Goal: Task Accomplishment & Management: Use online tool/utility

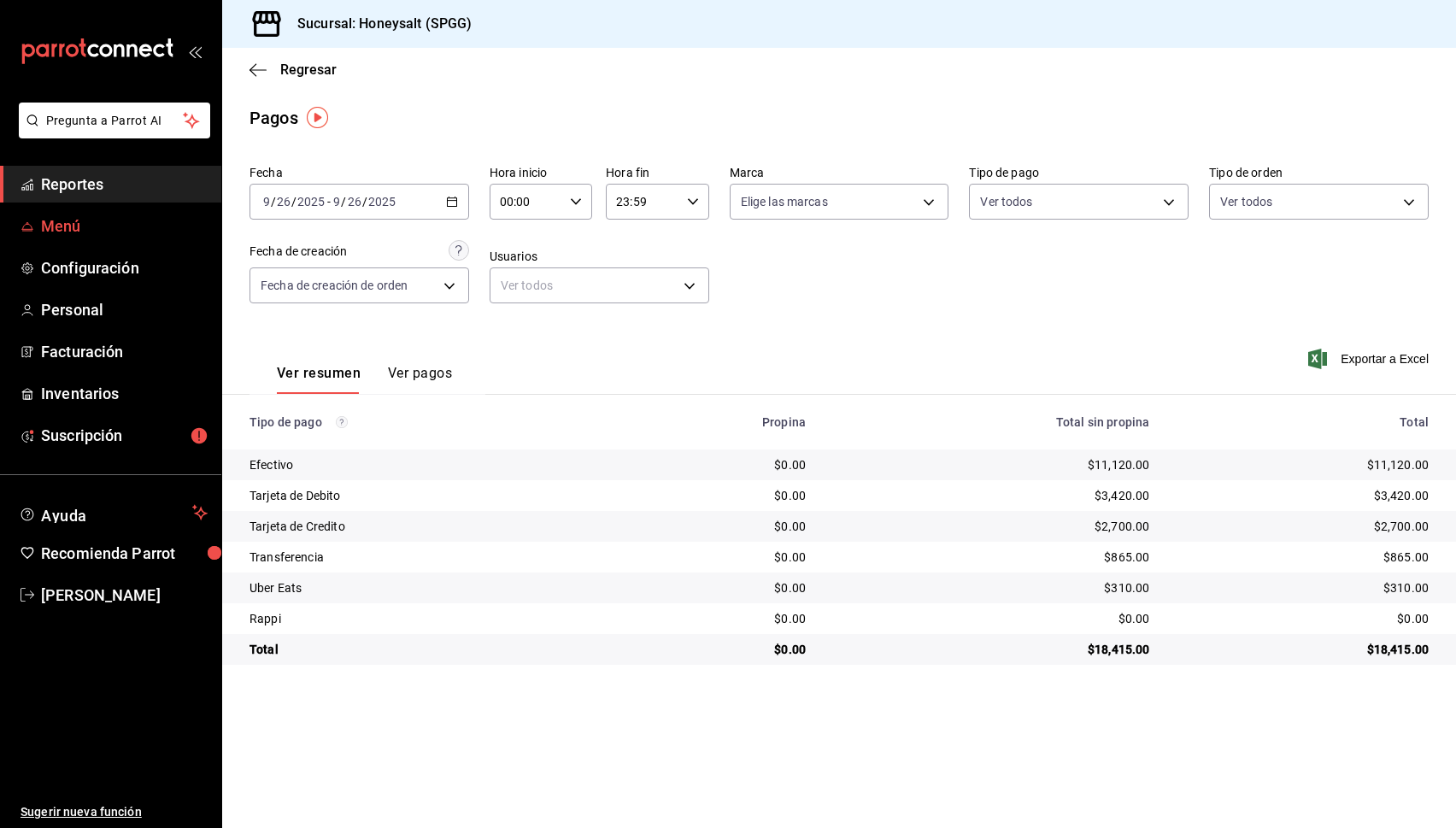
click at [65, 215] on span "Menú" at bounding box center [123, 226] width 166 height 23
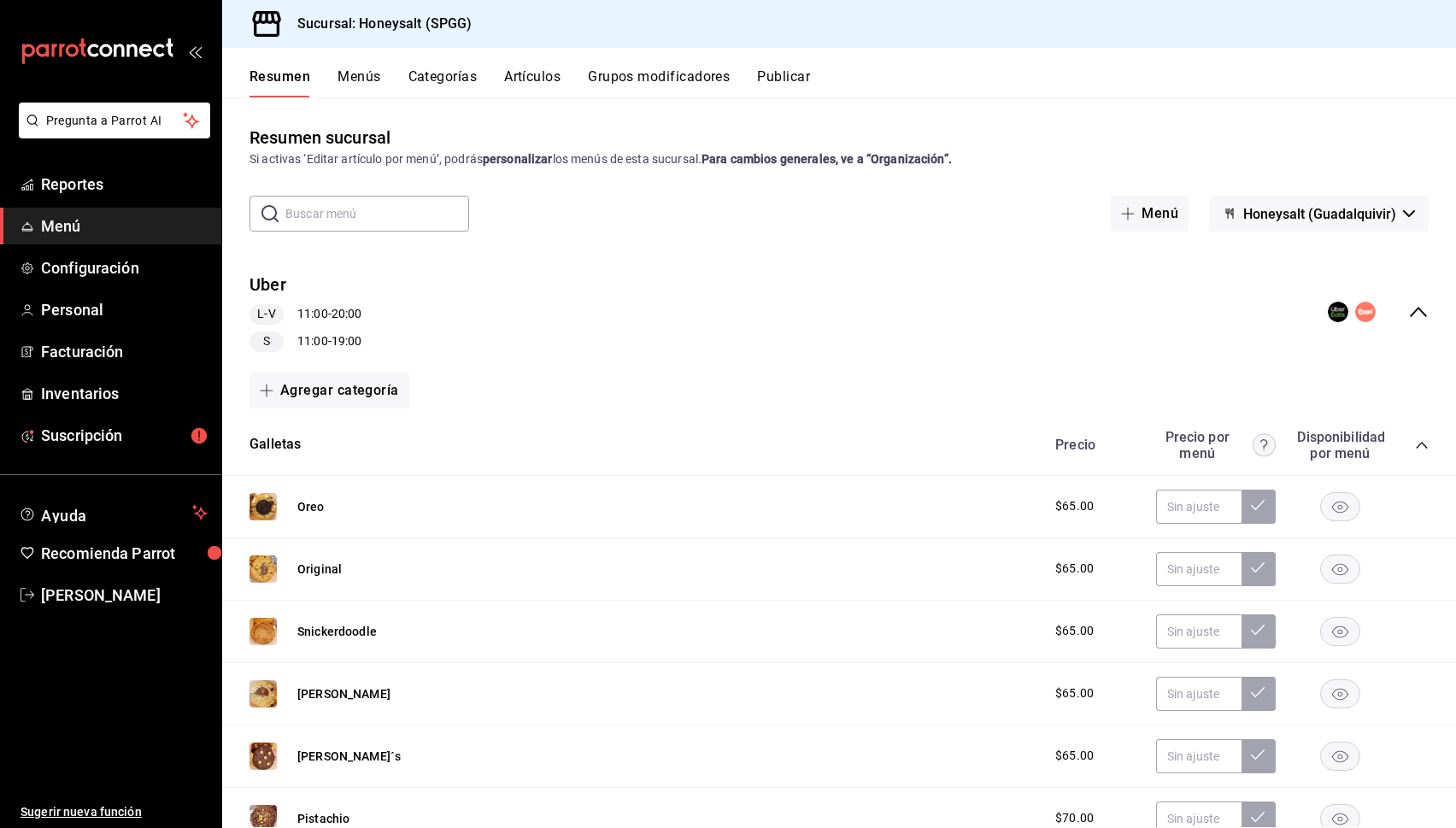
click at [387, 220] on input "text" at bounding box center [377, 214] width 184 height 34
type input "a"
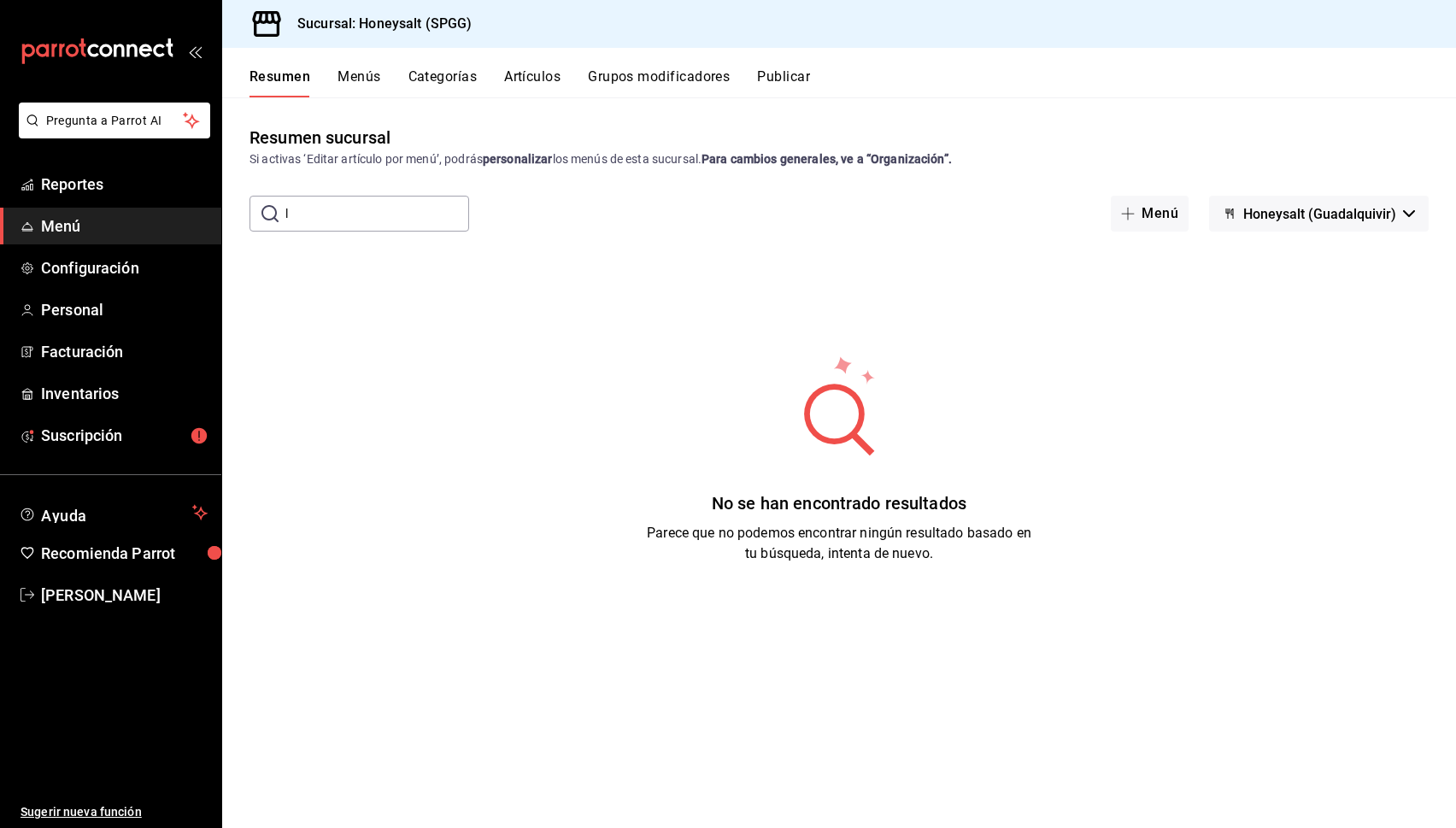
click at [334, 210] on input "l" at bounding box center [377, 214] width 184 height 34
type input "lasa"
click at [372, 64] on div "Resumen Menús Categorías Artículos Grupos modificadores Publicar" at bounding box center [839, 73] width 1234 height 50
click at [448, 82] on button "Categorías" at bounding box center [444, 83] width 70 height 29
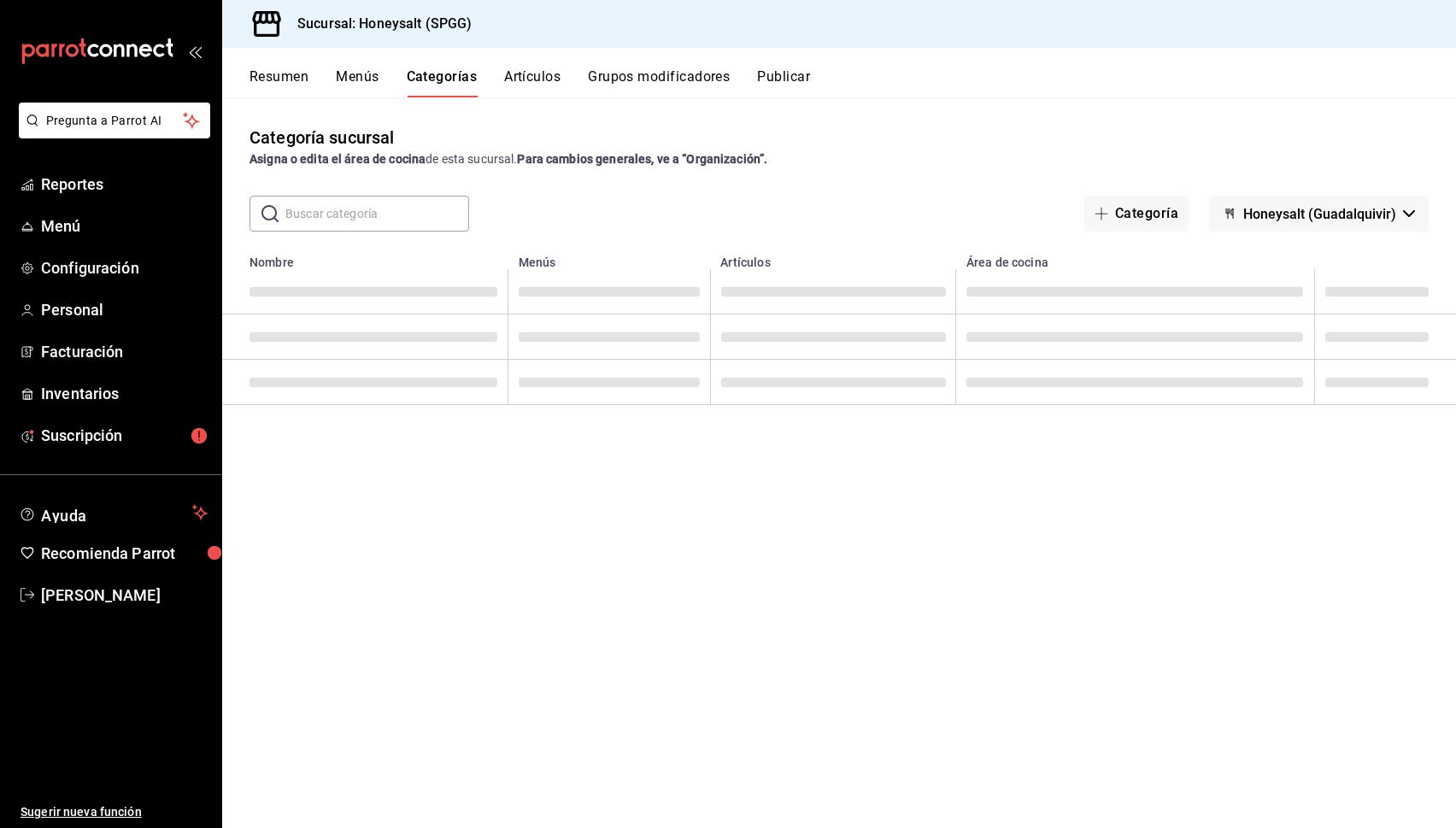
click at [531, 75] on button "Artículos" at bounding box center [532, 83] width 57 height 29
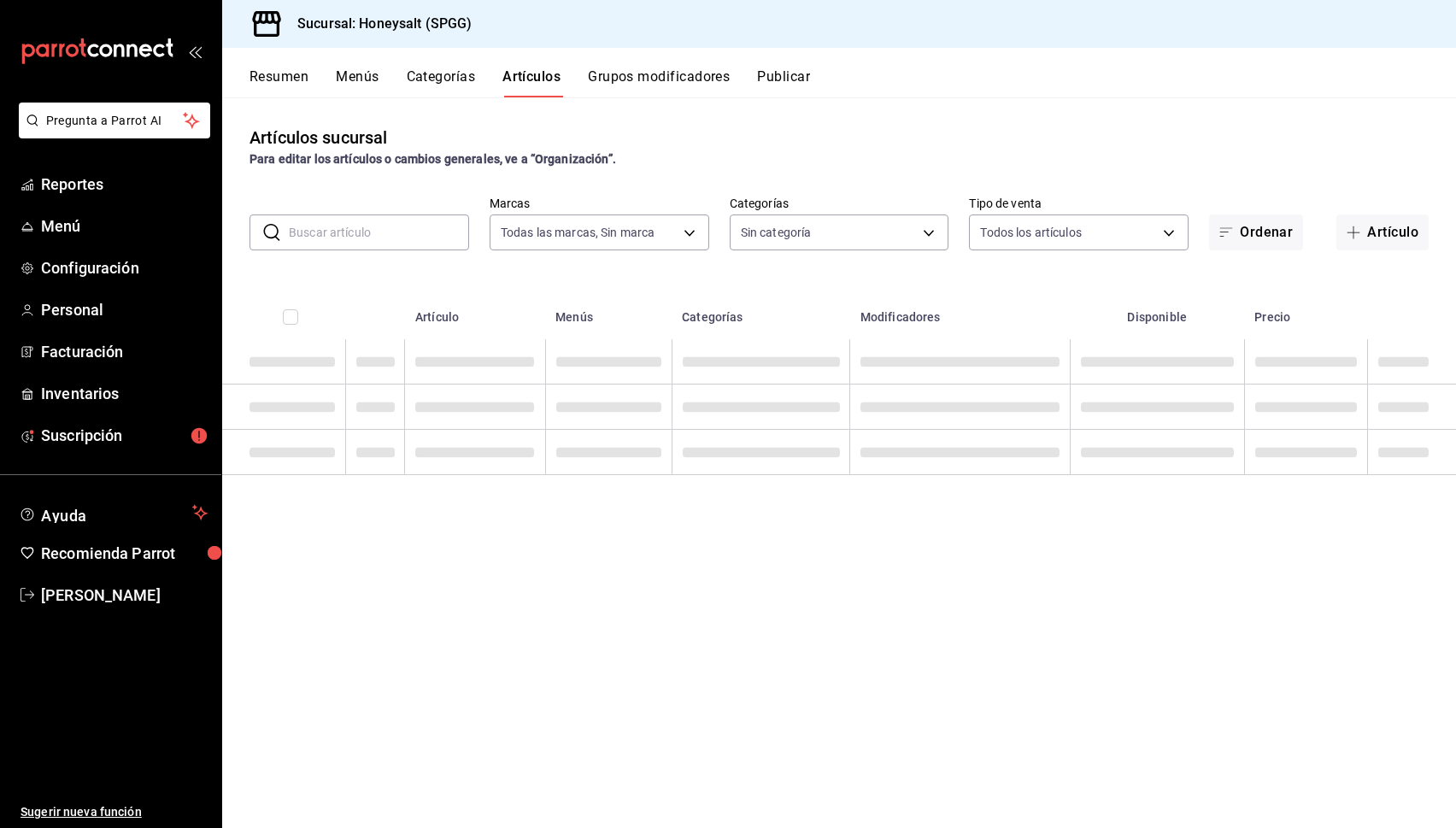
type input "319ef06a-35ad-4ee1-8980-dc6def5b8eaa"
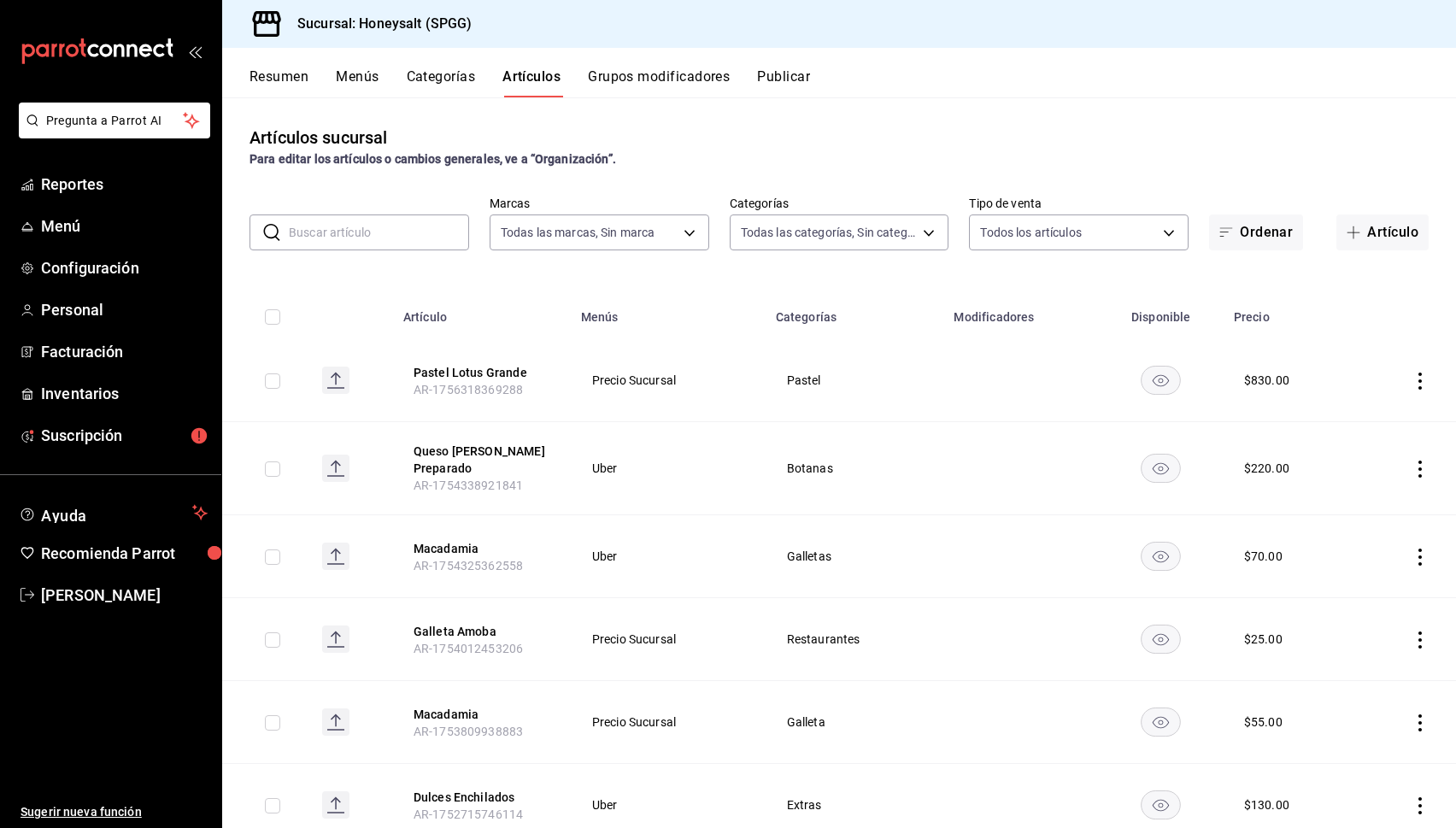
type input "e85b88ff-28b0-4b36-beeb-25a5946d9c51,2f80d6f9-c124-4f86-9938-98d02b4cad42,b297c…"
click at [383, 226] on input "text" at bounding box center [378, 232] width 180 height 34
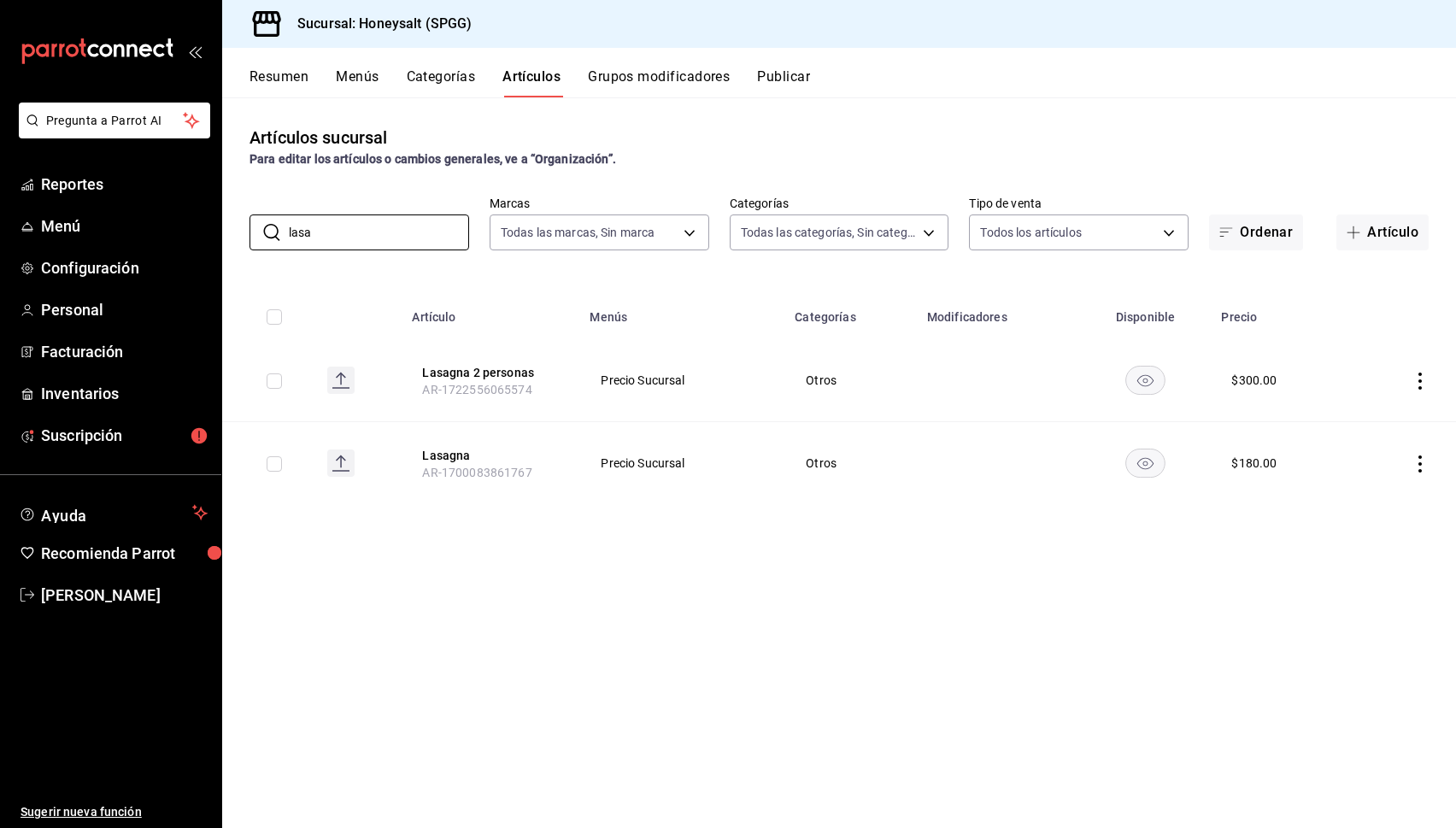
type input "lasa"
click at [1422, 468] on icon "actions" at bounding box center [1420, 464] width 17 height 17
click at [1386, 501] on span "Editar" at bounding box center [1368, 503] width 45 height 18
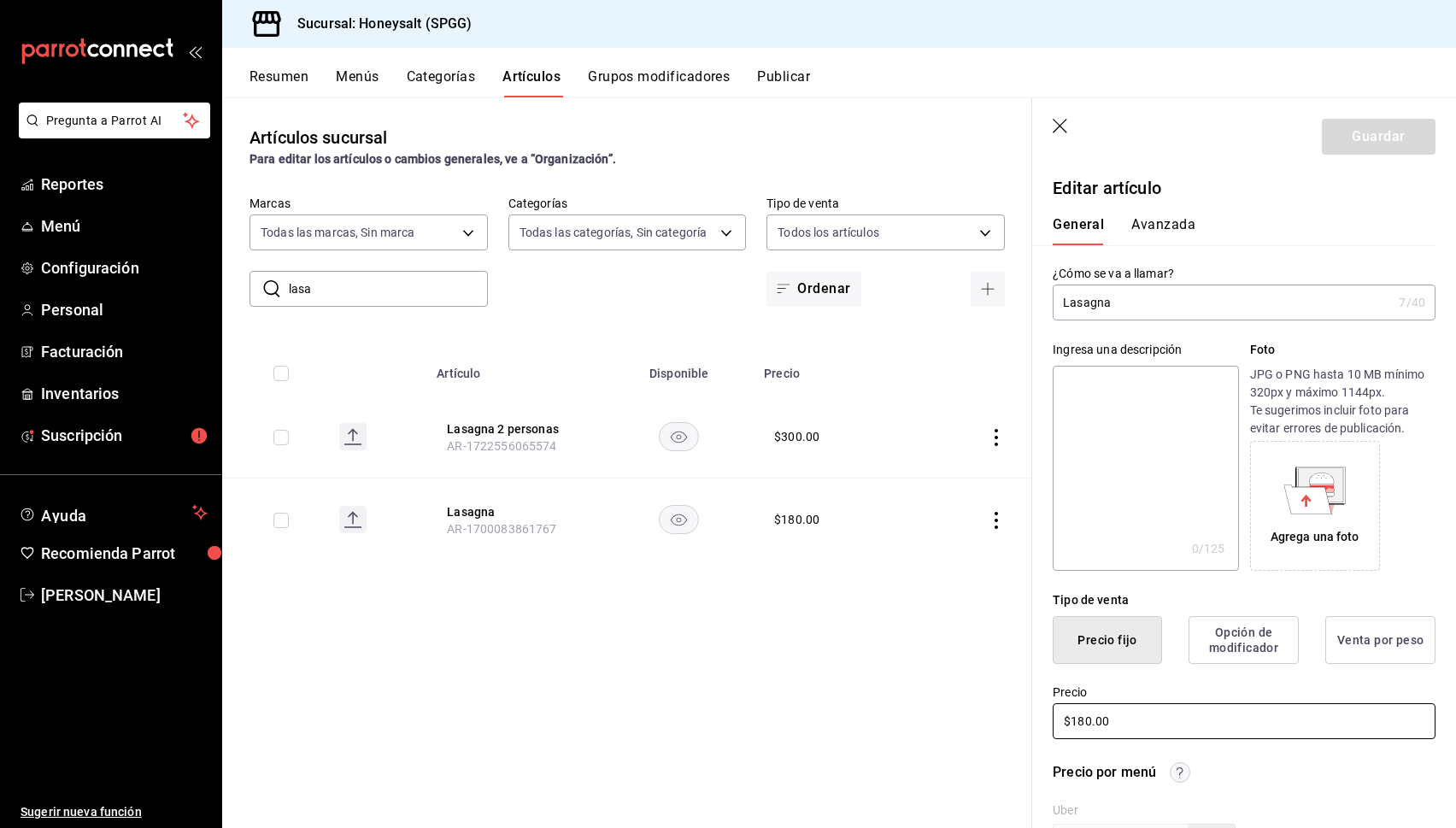
click at [1087, 724] on input "$180.00" at bounding box center [1244, 722] width 383 height 36
type input "$1.00"
type input "$200.00"
click at [1369, 158] on header "Guardar" at bounding box center [1244, 133] width 424 height 70
click at [1369, 142] on button "Guardar" at bounding box center [1379, 136] width 113 height 36
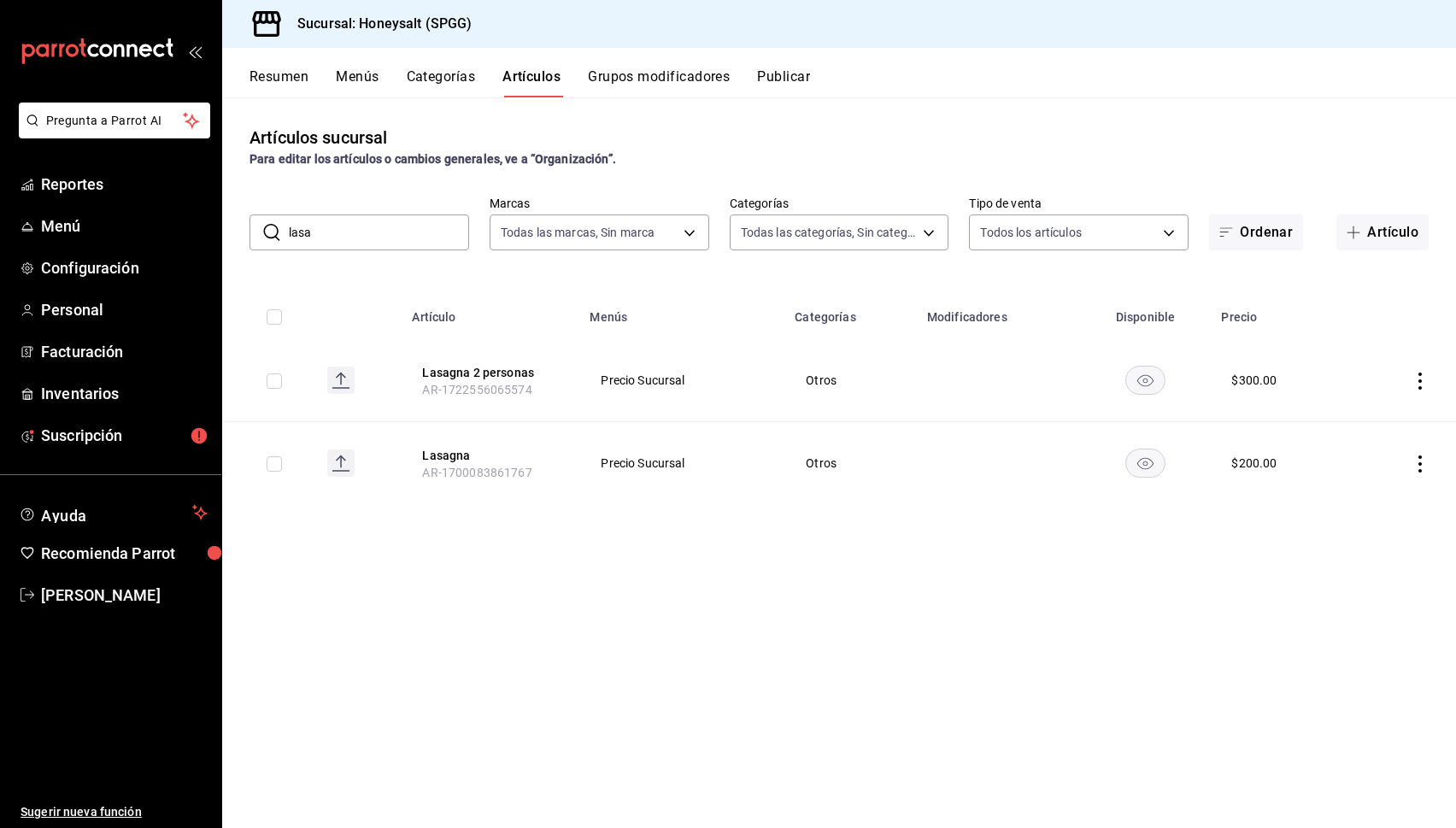
click at [1147, 731] on div "Artículos sucursal Para editar los artículos o cambios generales, ve a “Organiz…" at bounding box center [839, 462] width 1234 height 729
